Goal: Register for event/course

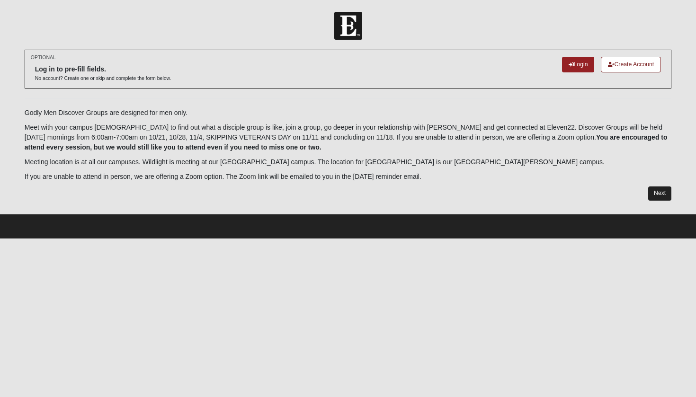
click at [652, 193] on link "Next" at bounding box center [659, 194] width 23 height 14
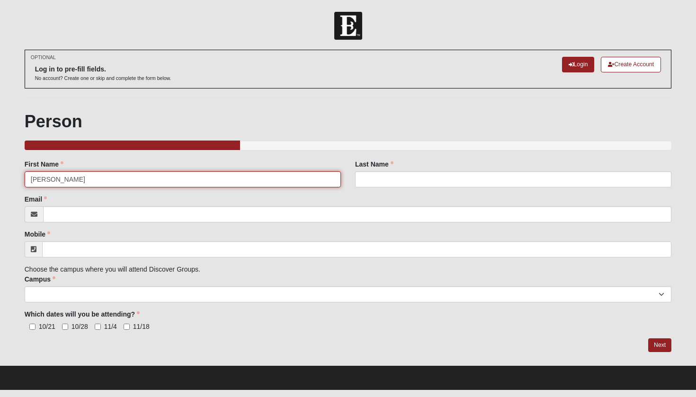
type input "[PERSON_NAME]"
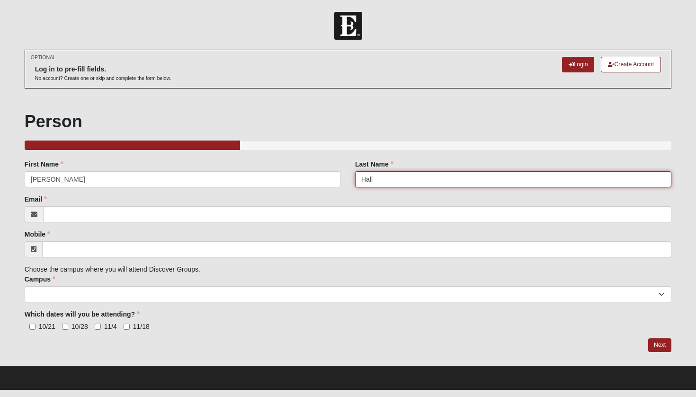
type input "Hall"
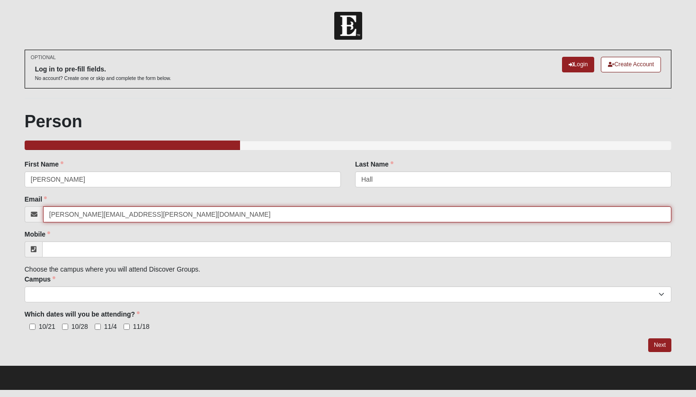
type input "[PERSON_NAME][EMAIL_ADDRESS][PERSON_NAME][DOMAIN_NAME]"
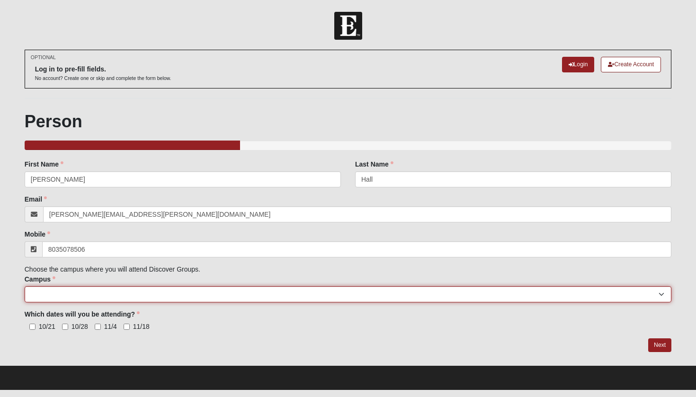
type input "[PHONE_NUMBER]"
select select "2"
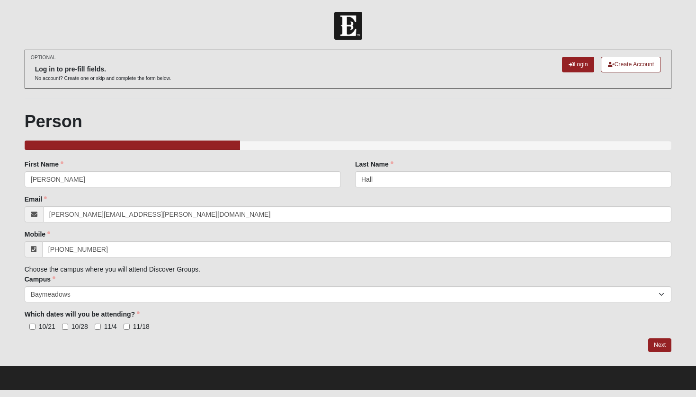
click at [35, 326] on input "10/21" at bounding box center [32, 327] width 6 height 6
checkbox input "true"
click at [66, 328] on input "10/28" at bounding box center [65, 327] width 6 height 6
checkbox input "true"
click at [99, 325] on input "11/4" at bounding box center [98, 327] width 6 height 6
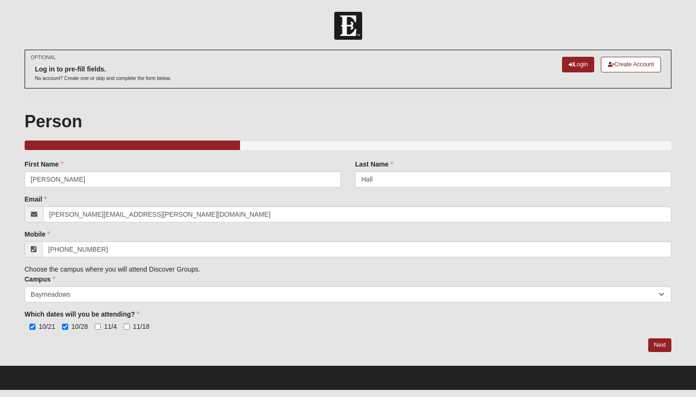
checkbox input "true"
click at [128, 326] on input "11/18" at bounding box center [127, 327] width 6 height 6
checkbox input "true"
click at [652, 341] on link "Next" at bounding box center [659, 346] width 23 height 14
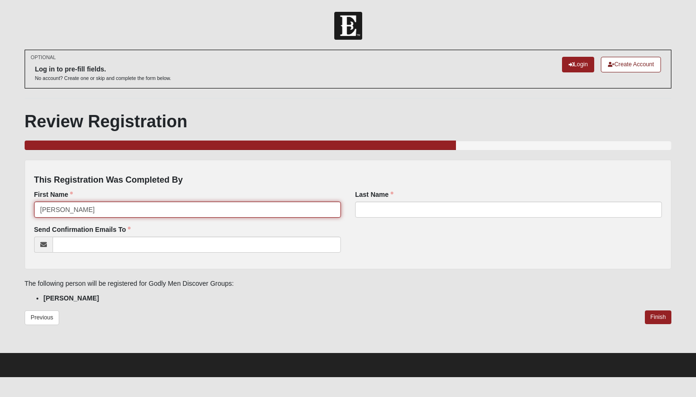
type input "[PERSON_NAME]"
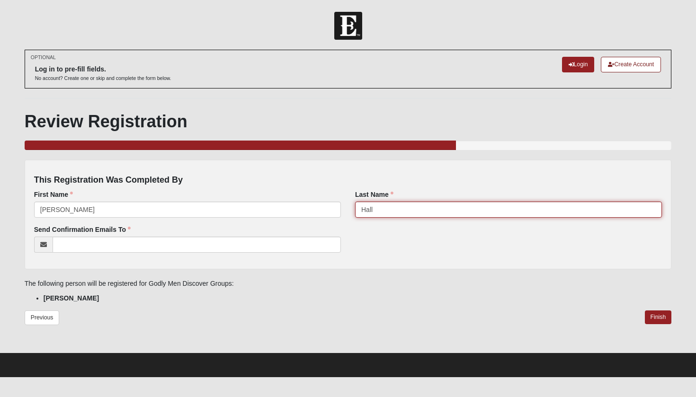
type input "Hall"
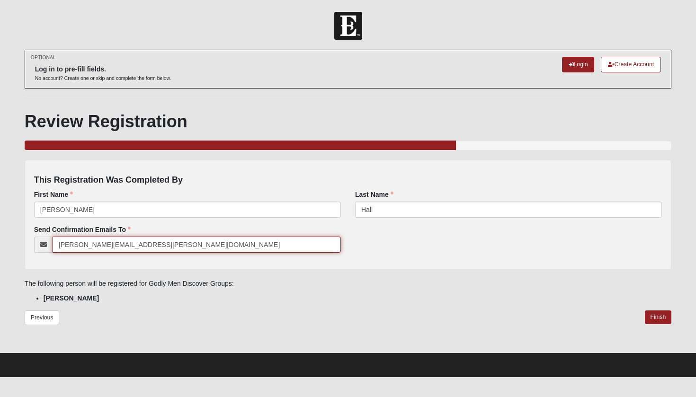
type input "[PERSON_NAME][EMAIL_ADDRESS][PERSON_NAME][DOMAIN_NAME]"
click input "submit" at bounding box center [0, 0] width 0 height 0
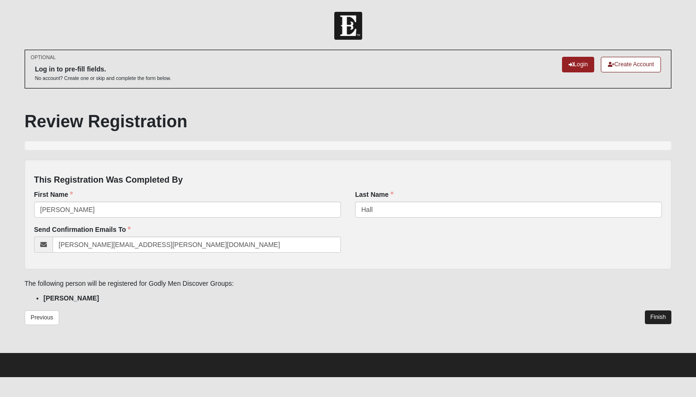
click at [656, 313] on link "Finish" at bounding box center [658, 318] width 27 height 14
